Goal: Navigation & Orientation: Find specific page/section

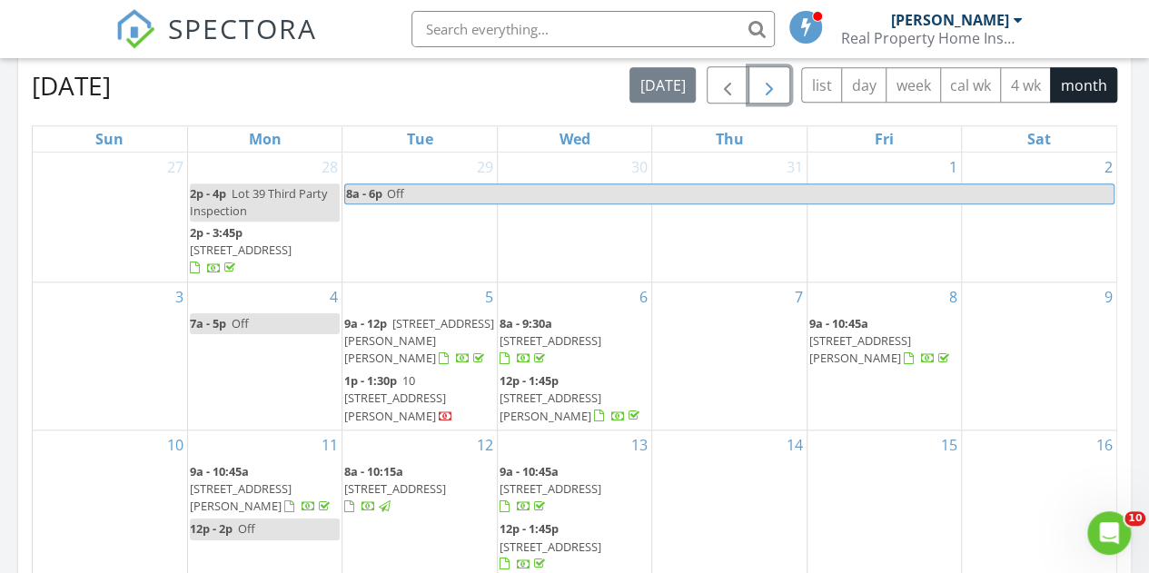
click at [777, 84] on span "button" at bounding box center [769, 85] width 22 height 22
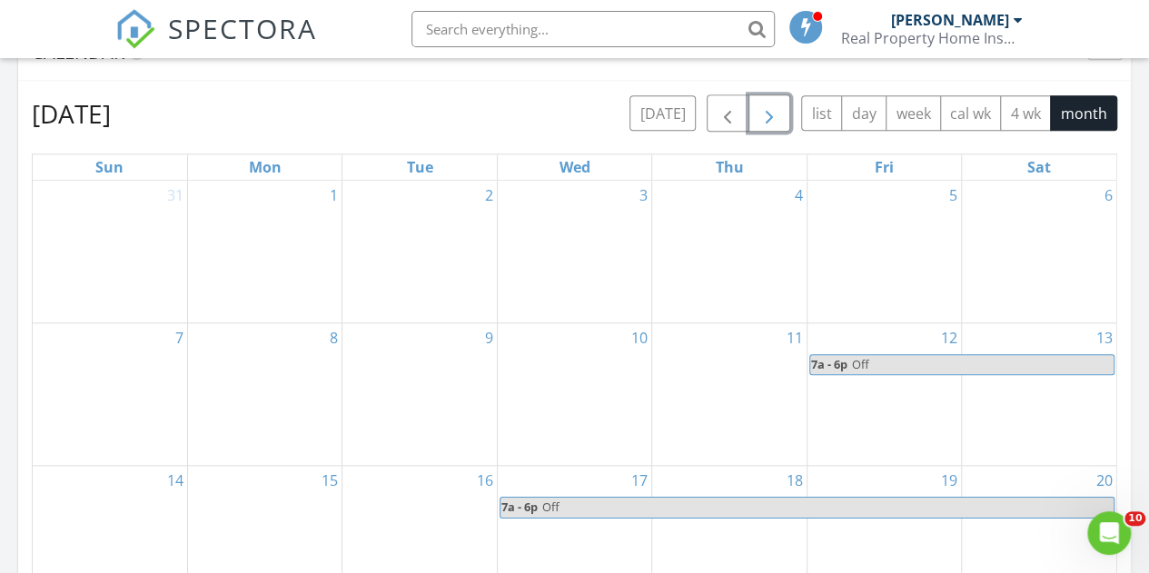
scroll to position [791, 0]
click at [727, 122] on span "button" at bounding box center [728, 115] width 22 height 22
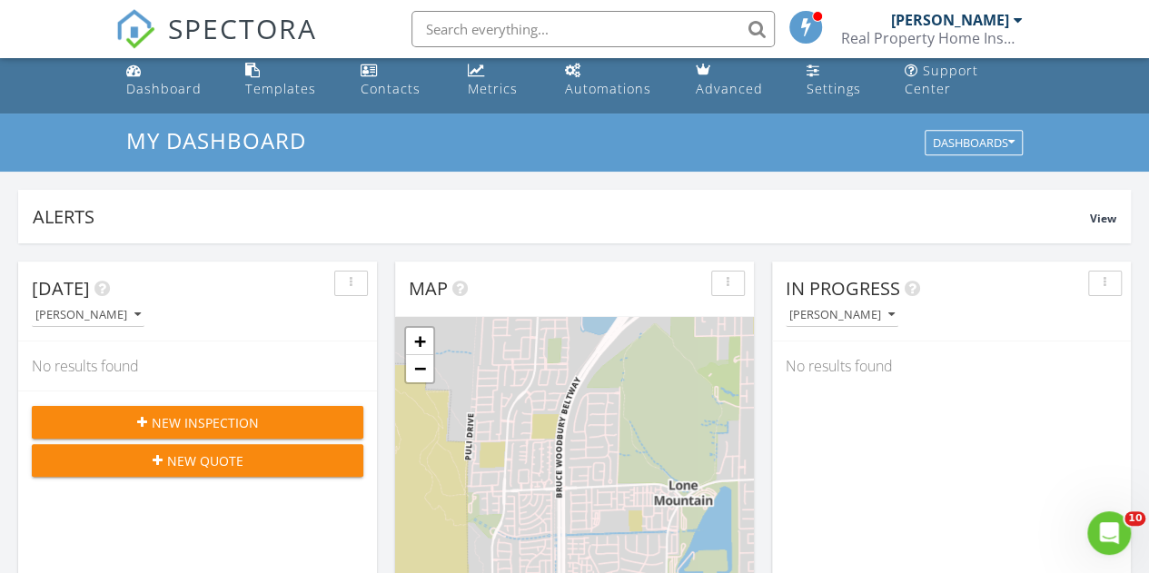
scroll to position [0, 0]
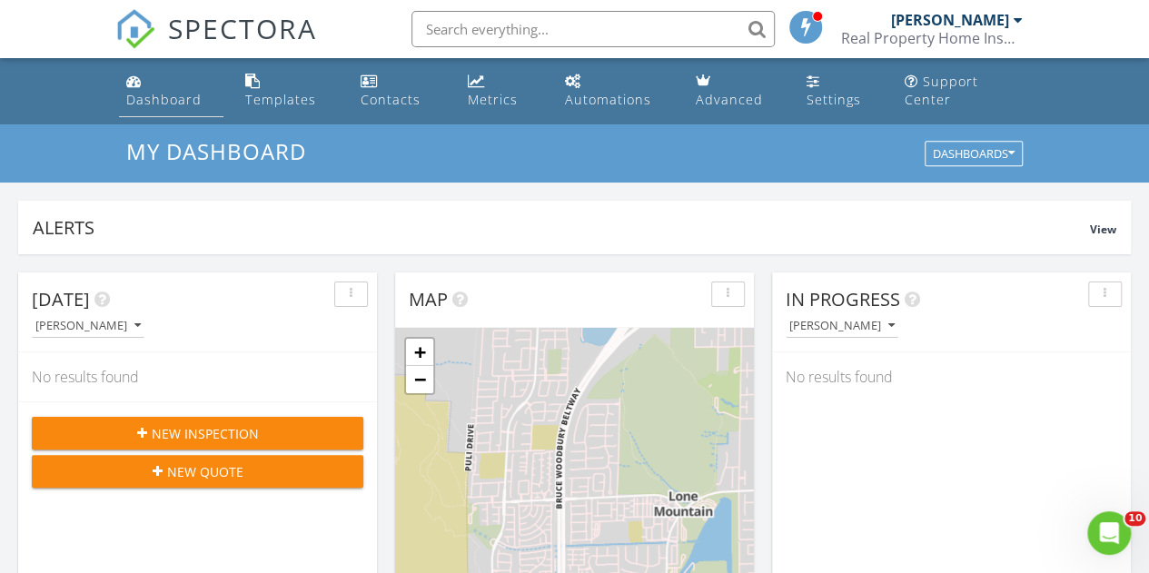
click at [142, 96] on div "Dashboard" at bounding box center [163, 99] width 75 height 17
click at [479, 101] on div "Metrics" at bounding box center [493, 99] width 50 height 17
